Goal: Task Accomplishment & Management: Manage account settings

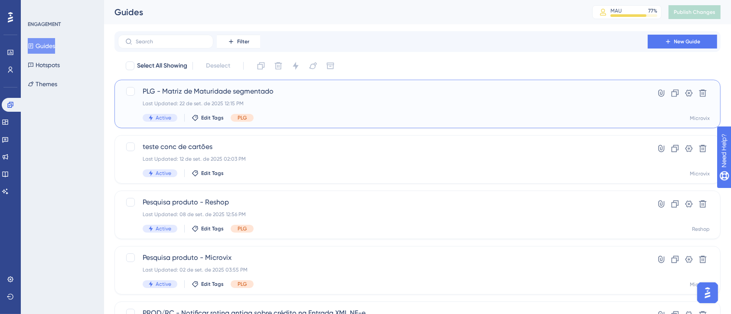
click at [348, 90] on span "PLG - Matriz de Maturidade segmentado" at bounding box center [383, 91] width 480 height 10
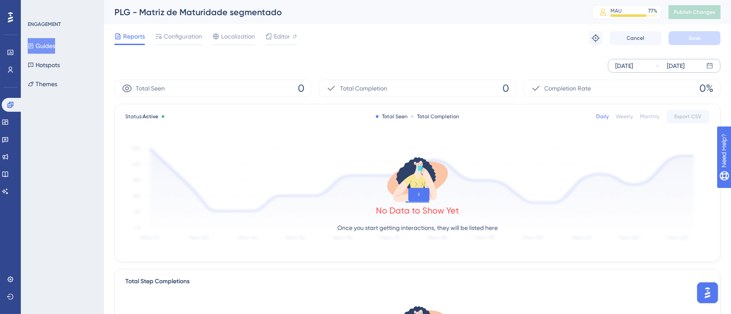
click at [633, 63] on div "Sep 22 2025" at bounding box center [624, 66] width 18 height 10
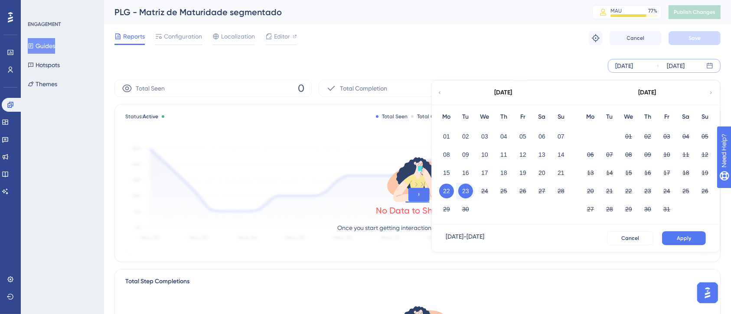
click at [185, 69] on div "Sep 22 2025 Sep 23 2025 September 2025 Mo Tu We Th Fr Sa Su 01 02 03 04 05 06 0…" at bounding box center [417, 66] width 606 height 14
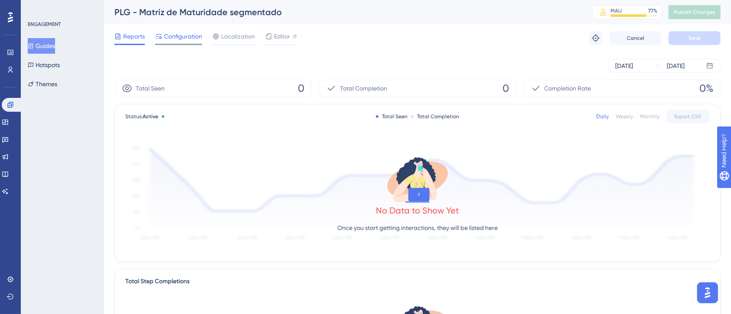
click at [180, 36] on span "Configuration" at bounding box center [183, 36] width 38 height 10
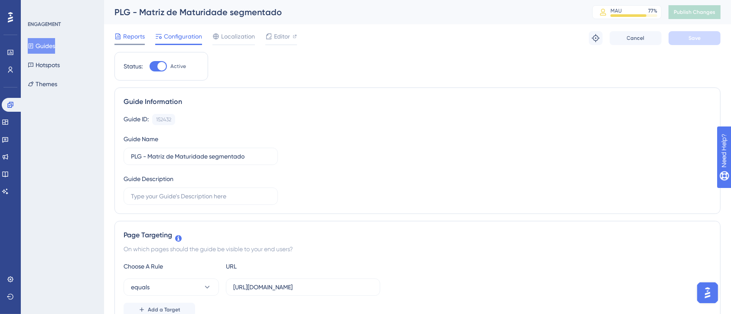
click at [128, 32] on span "Reports" at bounding box center [134, 36] width 22 height 10
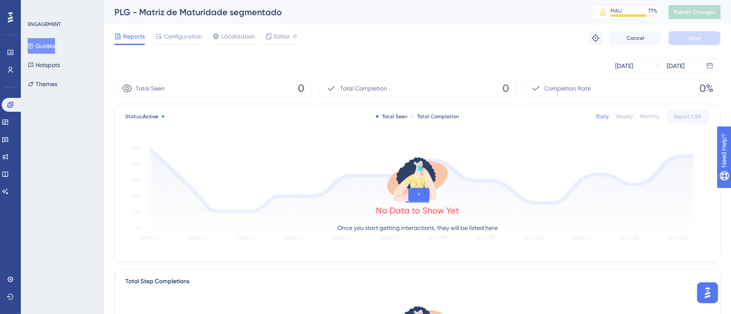
click at [621, 116] on div "Weekly" at bounding box center [623, 116] width 17 height 7
click at [656, 117] on div "Monthly" at bounding box center [650, 116] width 20 height 7
click at [604, 118] on div "Daily" at bounding box center [602, 116] width 13 height 7
click at [628, 64] on div "[DATE]" at bounding box center [624, 66] width 18 height 10
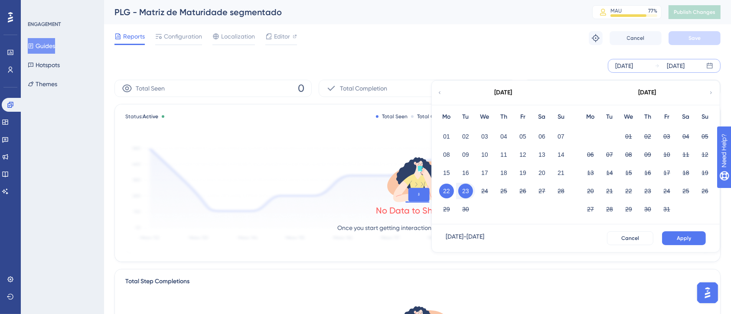
click at [390, 64] on div "Sep 22 2025 Sep 23 2025 September 2025 Mo Tu We Th Fr Sa Su 01 02 03 04 05 06 0…" at bounding box center [417, 66] width 606 height 14
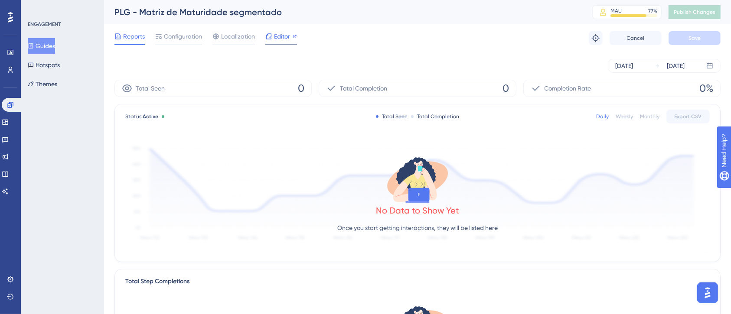
click at [270, 34] on icon at bounding box center [269, 36] width 6 height 6
click at [161, 34] on icon at bounding box center [158, 36] width 7 height 7
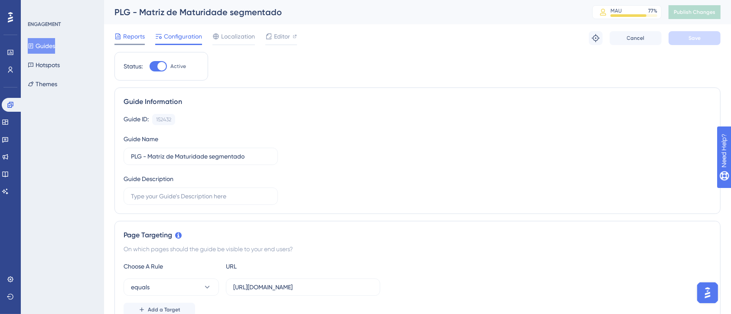
click at [137, 41] on span "Reports" at bounding box center [134, 36] width 22 height 10
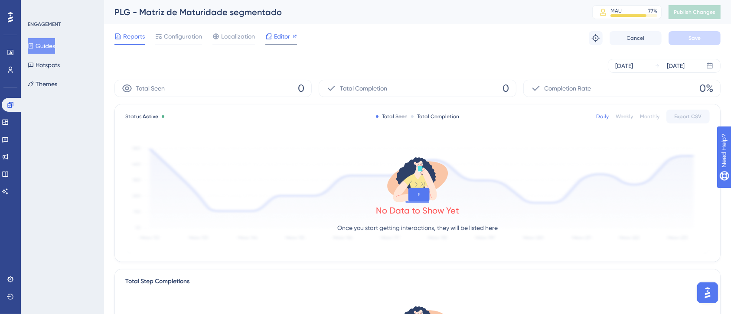
click at [278, 34] on span "Editor" at bounding box center [282, 36] width 16 height 10
click at [281, 43] on div "Editor" at bounding box center [281, 38] width 32 height 14
click at [280, 33] on span "Editor" at bounding box center [282, 36] width 16 height 10
drag, startPoint x: 277, startPoint y: 82, endPoint x: 319, endPoint y: 68, distance: 44.6
click at [319, 68] on div "Sep 22 2025 Sep 23 2025 Total Seen 0 Total Completion 0 Completion Rate 0% Stat…" at bounding box center [417, 316] width 606 height 529
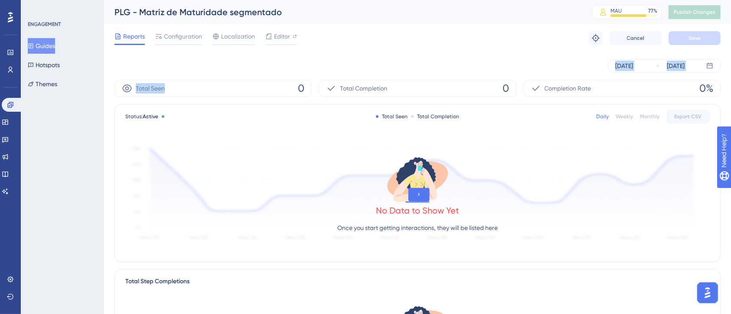
click at [295, 85] on div "Total Seen 0" at bounding box center [212, 88] width 197 height 17
click at [291, 87] on div "Total Seen 0" at bounding box center [212, 88] width 197 height 17
click at [221, 34] on span "Localization" at bounding box center [238, 36] width 34 height 10
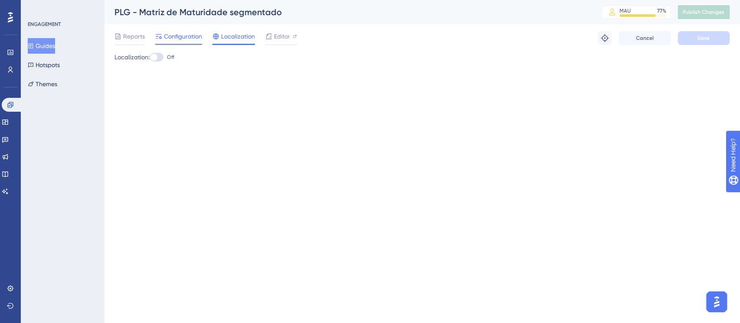
click at [190, 35] on span "Configuration" at bounding box center [183, 36] width 38 height 10
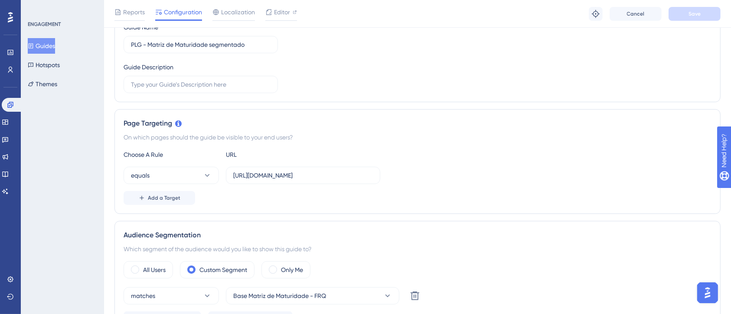
scroll to position [173, 0]
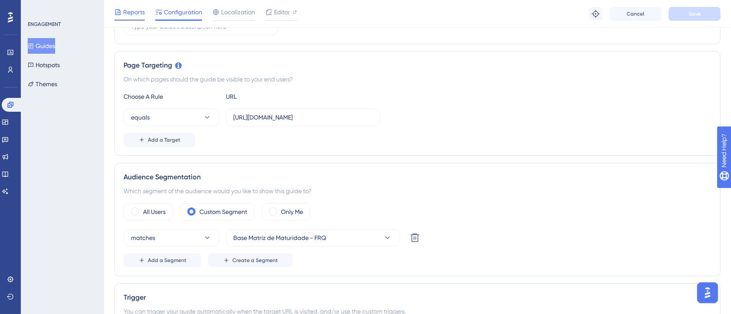
click at [118, 11] on icon at bounding box center [117, 12] width 7 height 7
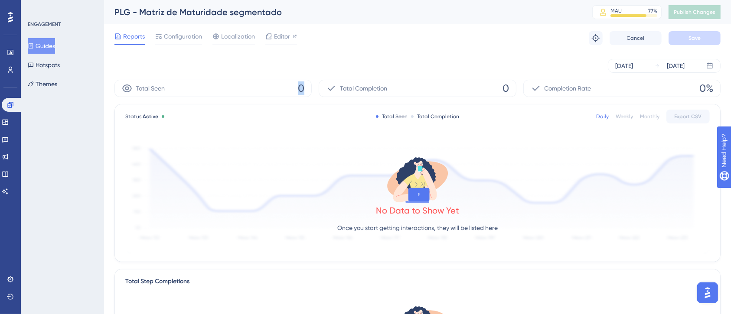
drag, startPoint x: 312, startPoint y: 84, endPoint x: 316, endPoint y: 83, distance: 4.4
click at [316, 83] on div "Total Seen 0 Total Completion 0 Completion Rate 0%" at bounding box center [417, 88] width 606 height 17
click at [316, 56] on div "Sep 22 2025 Sep 23 2025" at bounding box center [417, 66] width 606 height 28
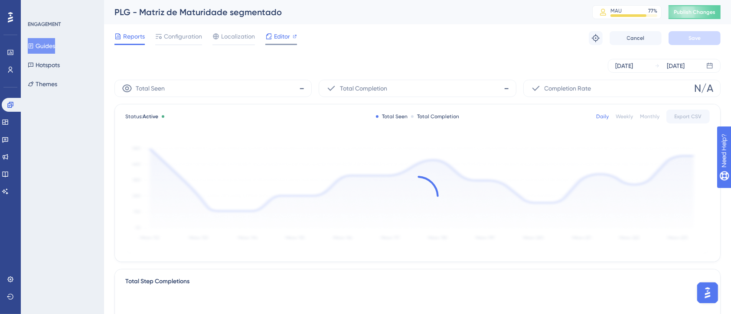
click at [268, 33] on icon at bounding box center [268, 36] width 7 height 7
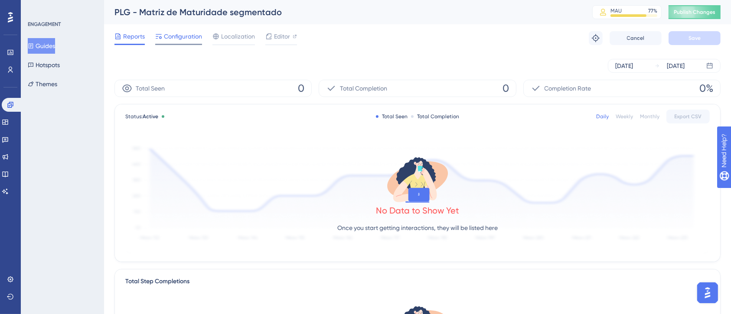
click at [166, 40] on span "Configuration" at bounding box center [183, 36] width 38 height 10
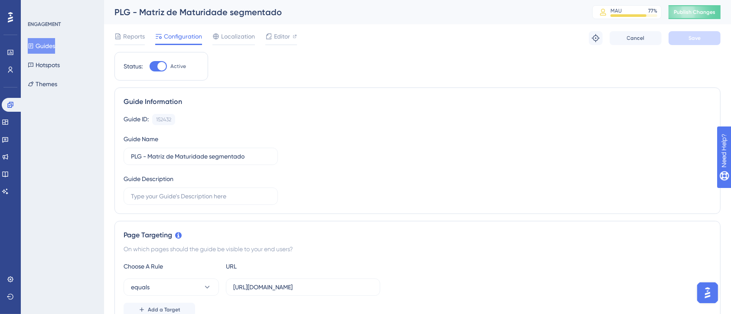
click at [163, 65] on div at bounding box center [161, 66] width 9 height 9
click at [150, 66] on input "Active" at bounding box center [149, 66] width 0 height 0
checkbox input "false"
click at [708, 33] on button "Save" at bounding box center [694, 38] width 52 height 14
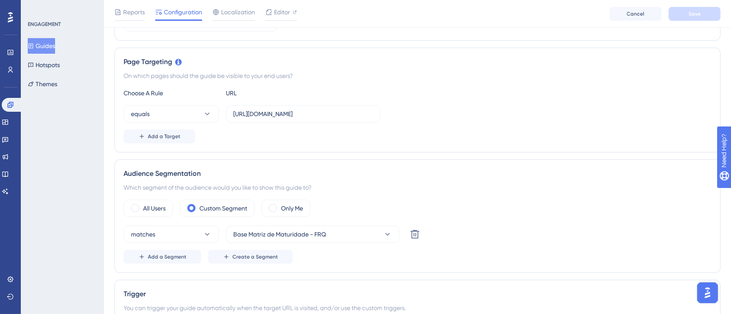
scroll to position [231, 0]
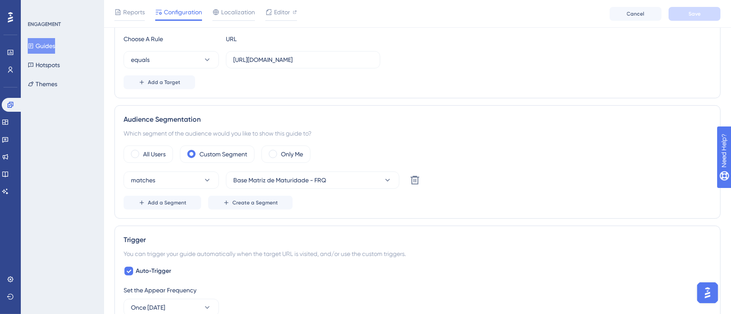
click at [616, 70] on div "Choose A Rule URL equals https://linx.microvix.com.br/gestor_web/dashboard/inde…" at bounding box center [418, 61] width 588 height 55
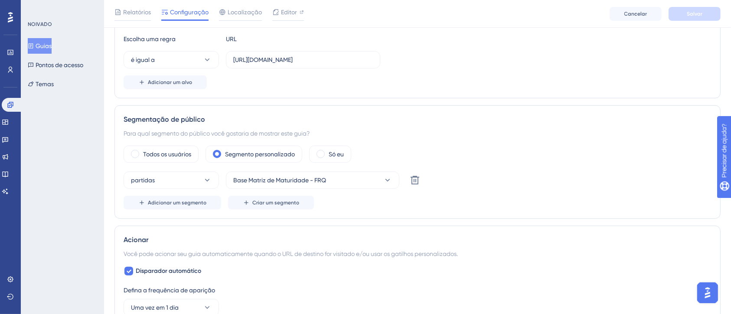
click at [519, 95] on div "Segmentação de página Em quais páginas o guia deve ficar visível para seus usuá…" at bounding box center [417, 45] width 606 height 105
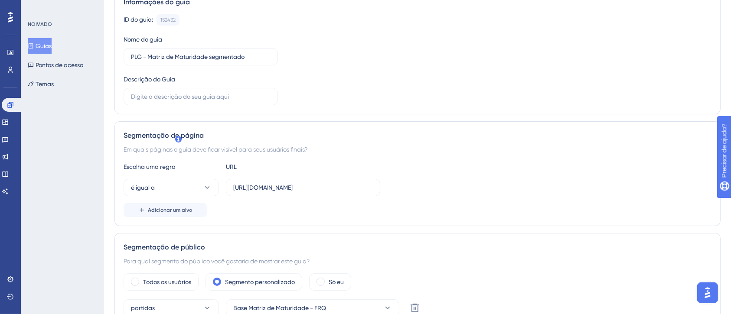
scroll to position [0, 0]
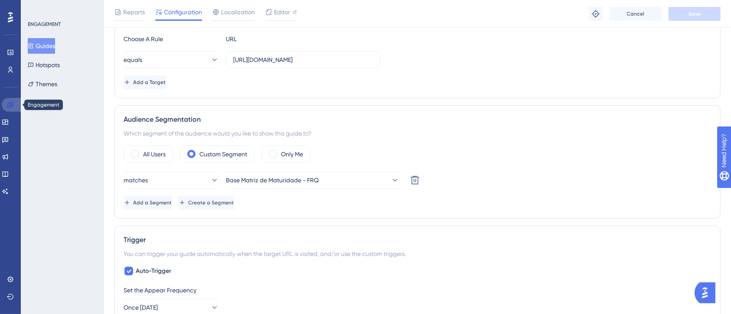
click at [11, 105] on icon at bounding box center [10, 104] width 7 height 7
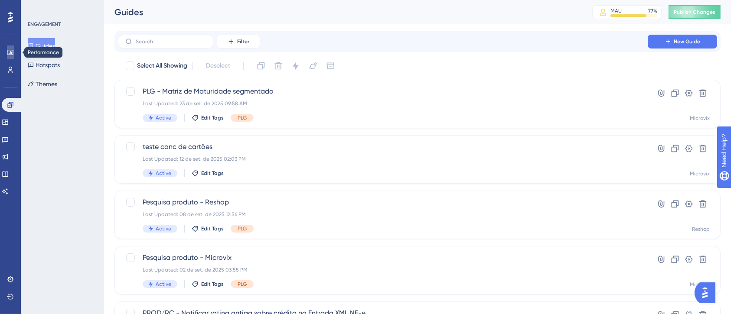
click at [11, 49] on icon at bounding box center [10, 52] width 7 height 7
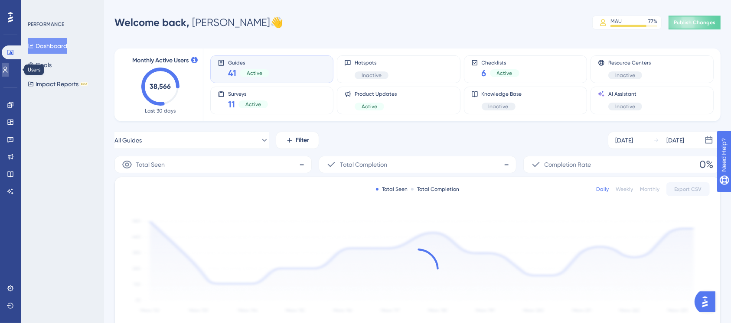
click at [9, 72] on icon at bounding box center [5, 69] width 7 height 7
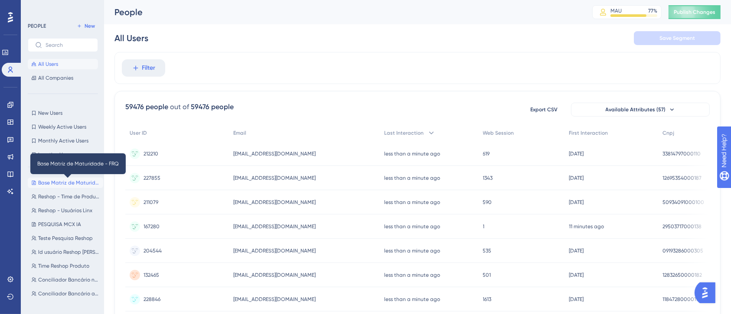
click at [49, 182] on span "Base Matriz de Maturidade - FRQ" at bounding box center [69, 182] width 62 height 7
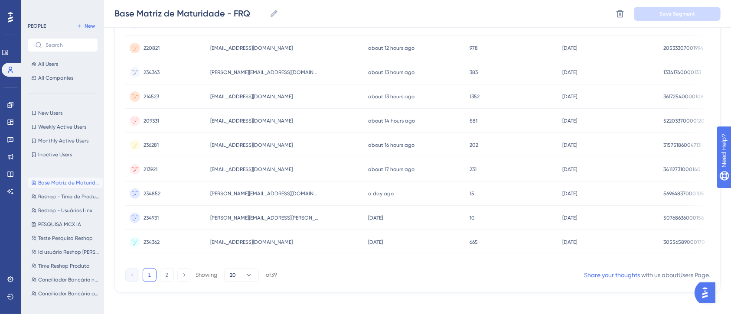
scroll to position [385, 0]
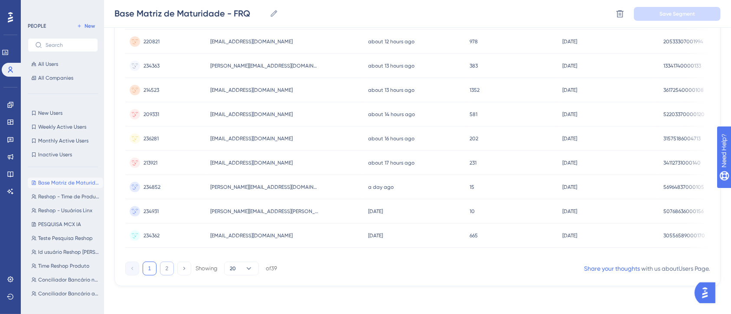
click at [164, 275] on button "2" at bounding box center [167, 269] width 14 height 14
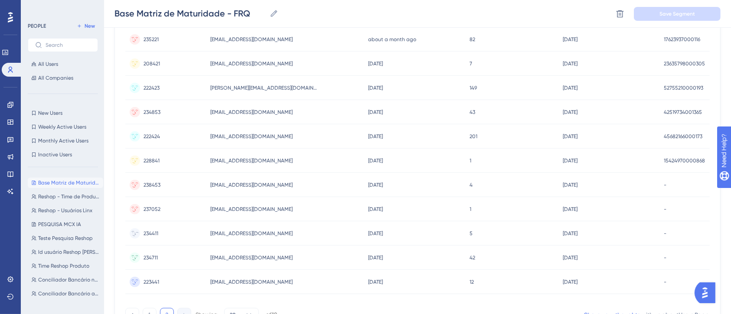
scroll to position [347, 0]
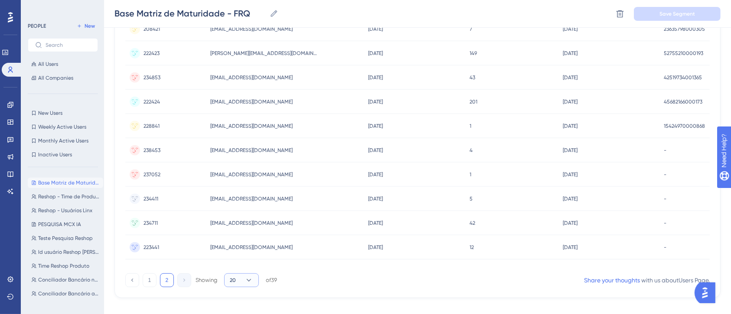
click at [240, 283] on button "20" at bounding box center [241, 281] width 35 height 14
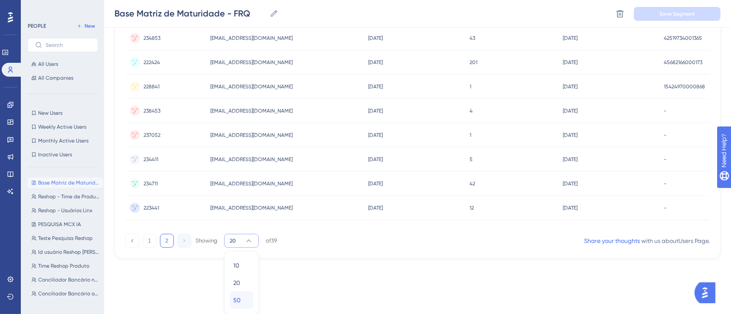
click at [241, 302] on div "50 50" at bounding box center [241, 300] width 16 height 17
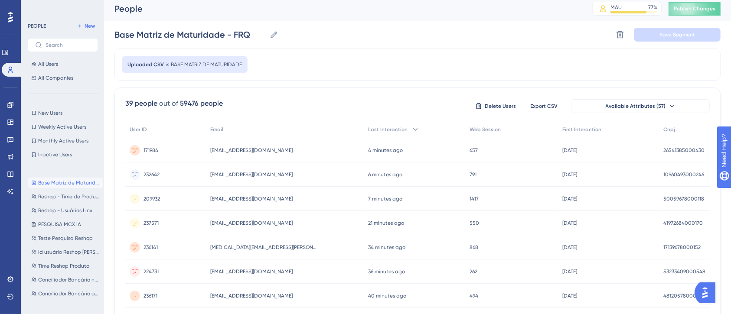
scroll to position [0, 0]
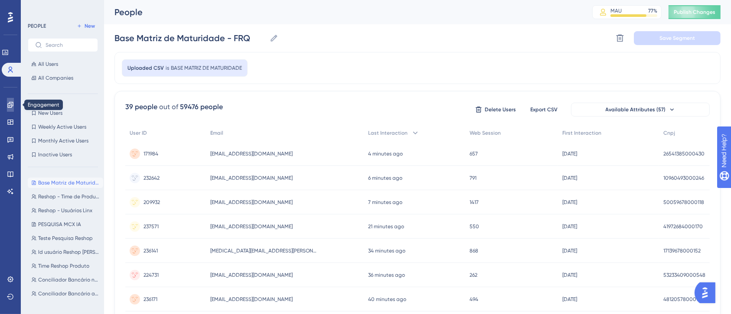
click at [7, 107] on link at bounding box center [10, 105] width 7 height 14
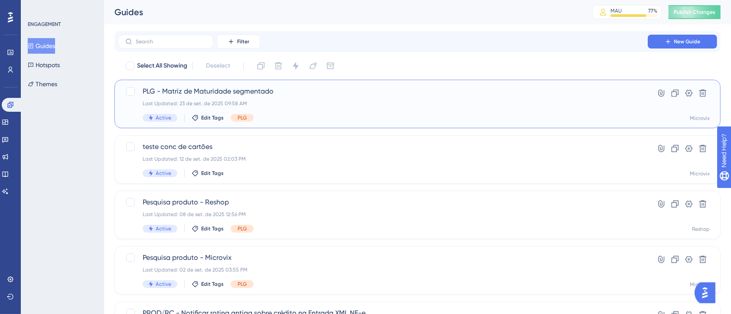
click at [388, 99] on div "PLG - Matriz de Maturidade segmentado Last Updated: 23 de set. de 2025 09:58 AM…" at bounding box center [383, 104] width 480 height 36
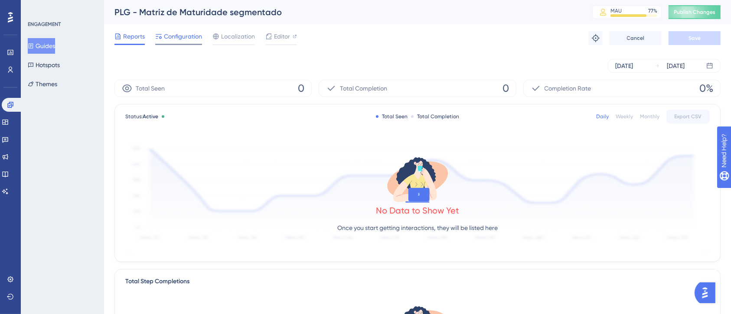
click at [166, 40] on span "Configuration" at bounding box center [183, 36] width 38 height 10
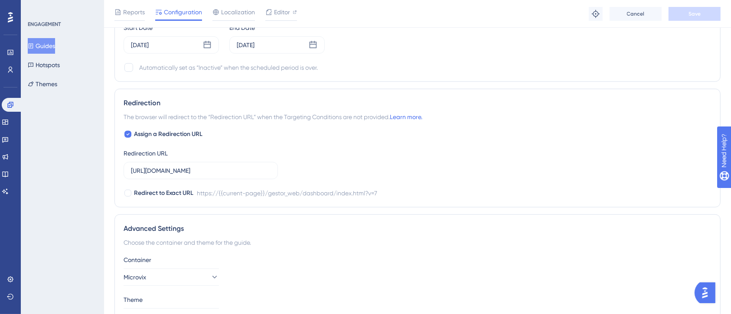
scroll to position [751, 0]
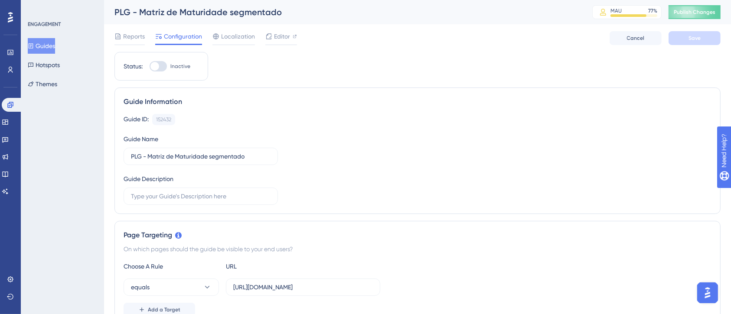
click at [298, 115] on div "Guide ID: 152432 Copy" at bounding box center [418, 119] width 588 height 11
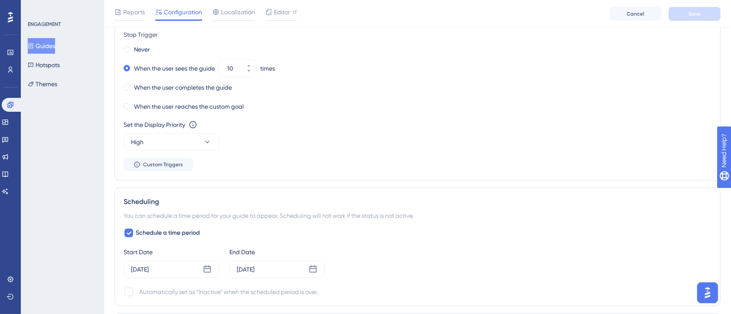
scroll to position [462, 0]
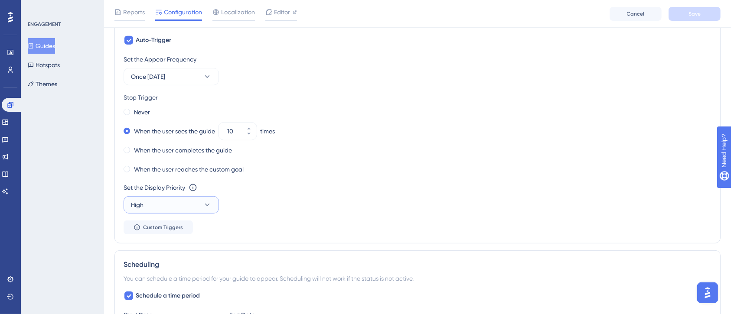
click at [182, 203] on button "High" at bounding box center [171, 204] width 95 height 17
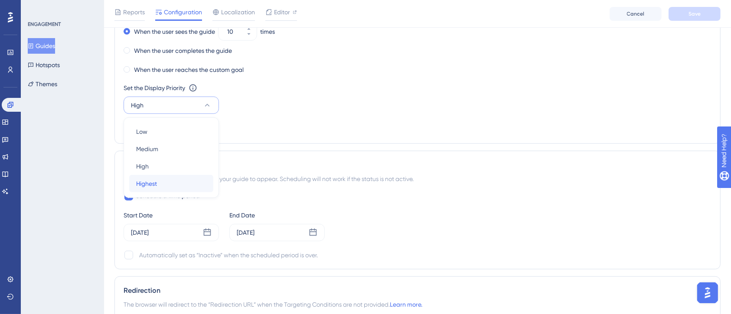
click at [164, 186] on div "Highest Highest" at bounding box center [171, 183] width 70 height 17
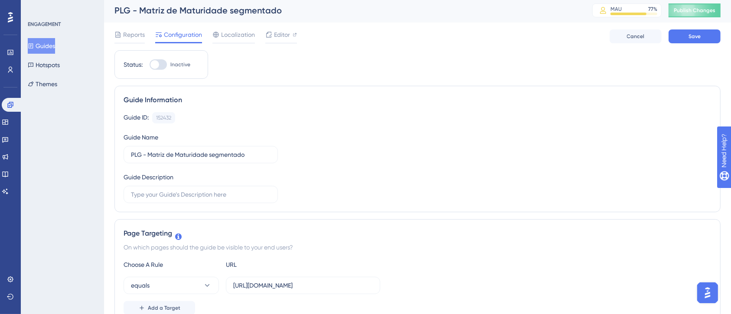
scroll to position [0, 0]
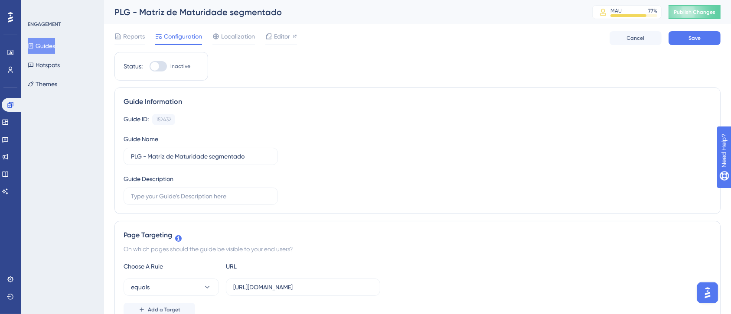
click at [160, 68] on div at bounding box center [158, 66] width 17 height 10
click at [150, 67] on input "Inactive" at bounding box center [149, 66] width 0 height 0
checkbox input "true"
click at [694, 39] on span "Save" at bounding box center [694, 38] width 12 height 7
